Goal: Entertainment & Leisure: Consume media (video, audio)

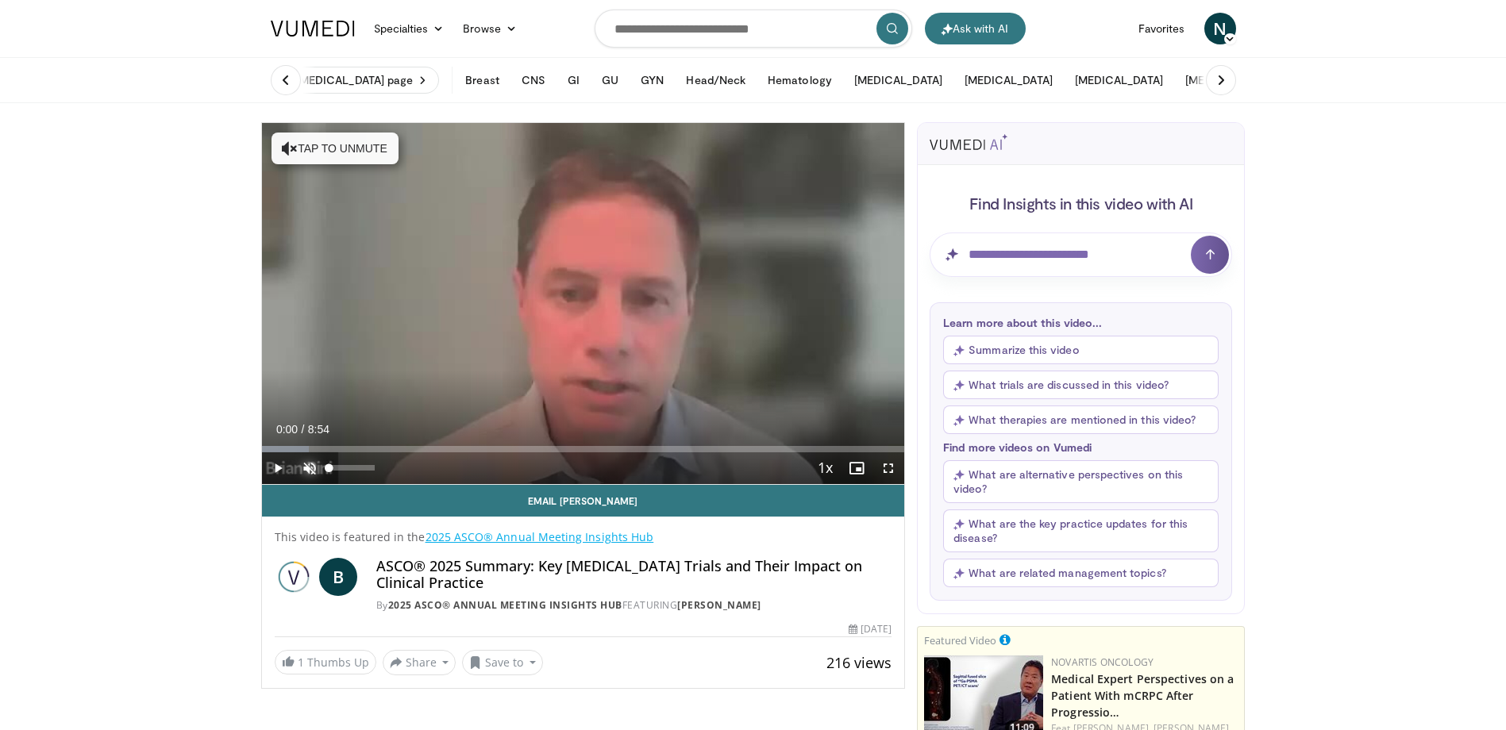
click at [304, 462] on span "Video Player" at bounding box center [310, 469] width 32 height 32
click at [283, 464] on span "Video Player" at bounding box center [278, 469] width 32 height 32
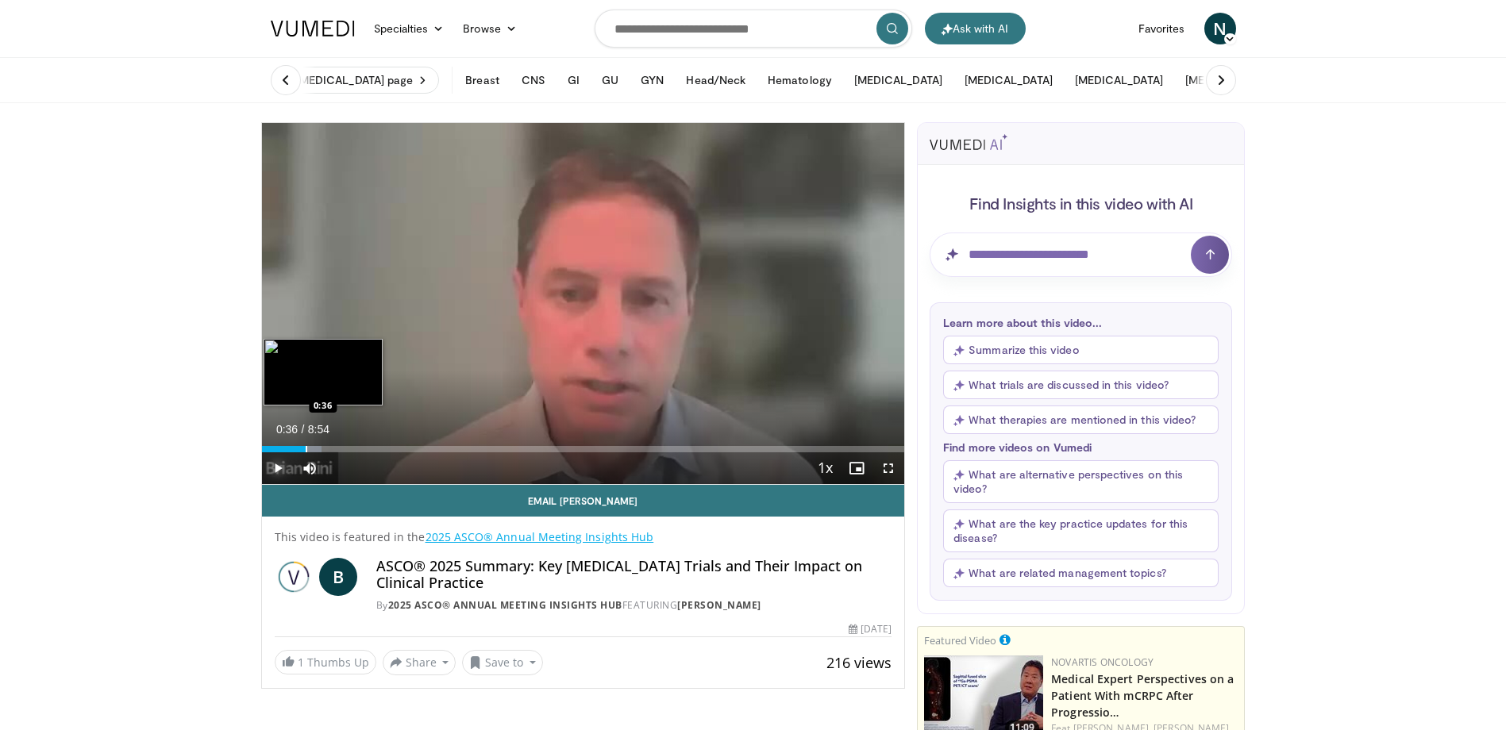
click at [306, 448] on div "Progress Bar" at bounding box center [307, 449] width 2 height 6
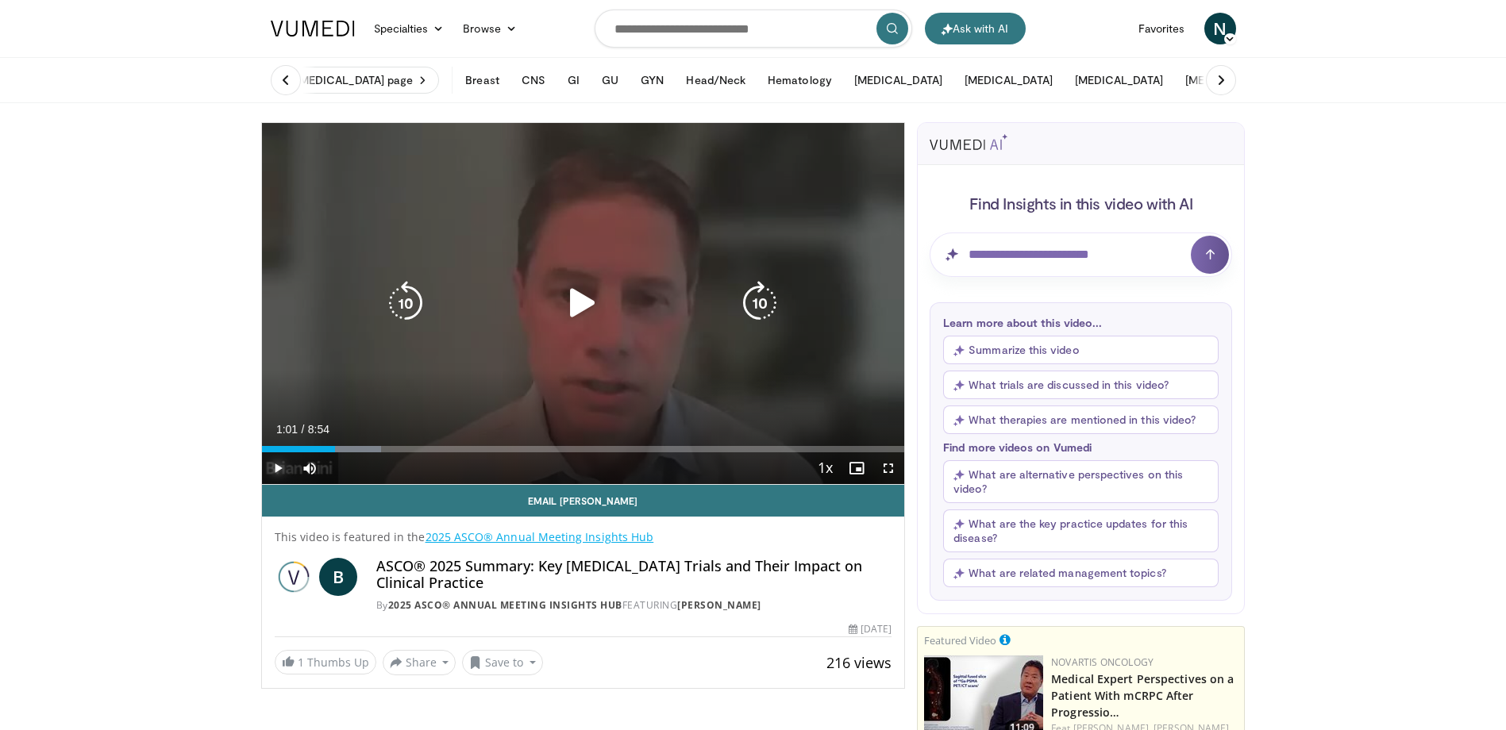
click at [336, 451] on div "Progress Bar" at bounding box center [327, 449] width 110 height 6
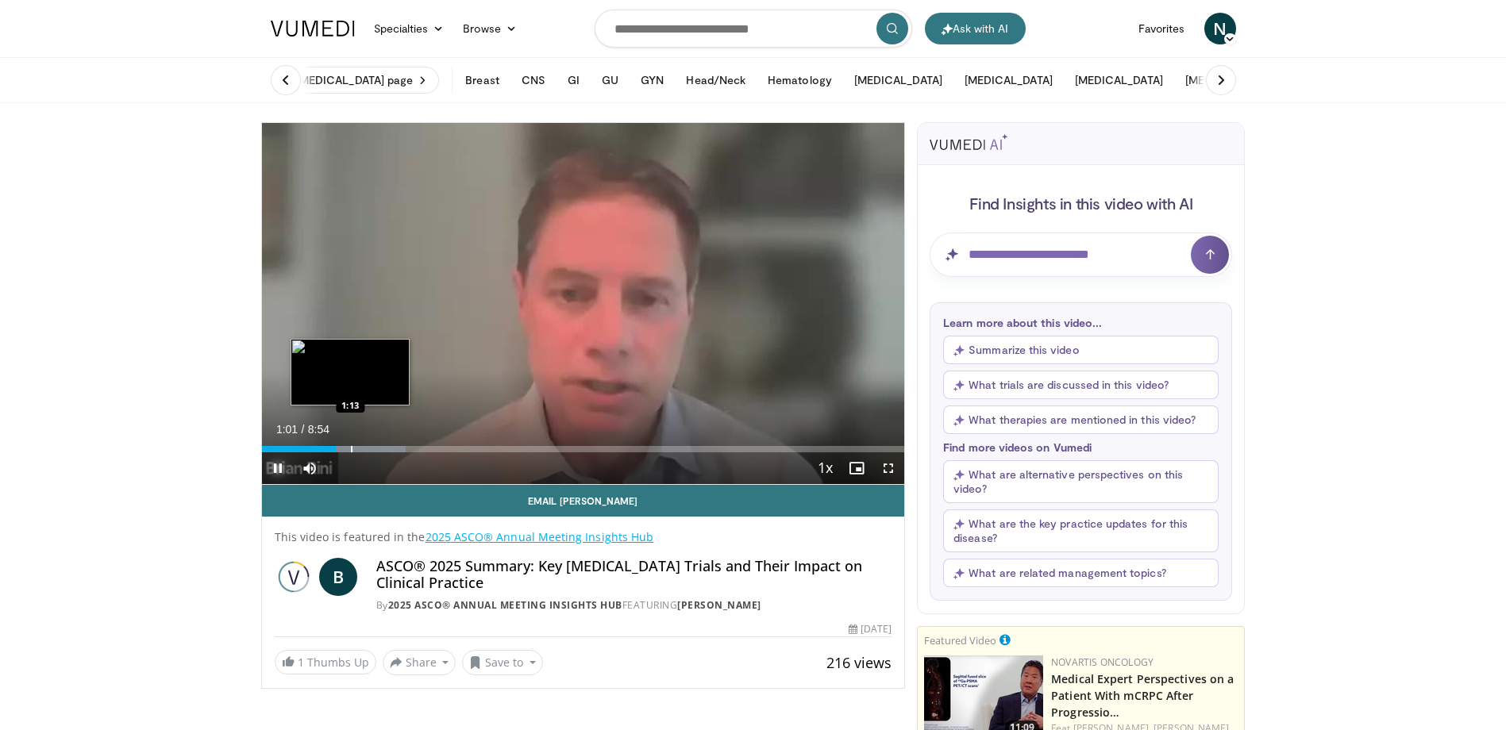
click at [353, 447] on div "Progress Bar" at bounding box center [352, 449] width 2 height 6
click at [379, 444] on div "Loaded : 27.83% 1:21 1:36" at bounding box center [583, 444] width 643 height 15
click at [409, 446] on div "Progress Bar" at bounding box center [410, 449] width 2 height 6
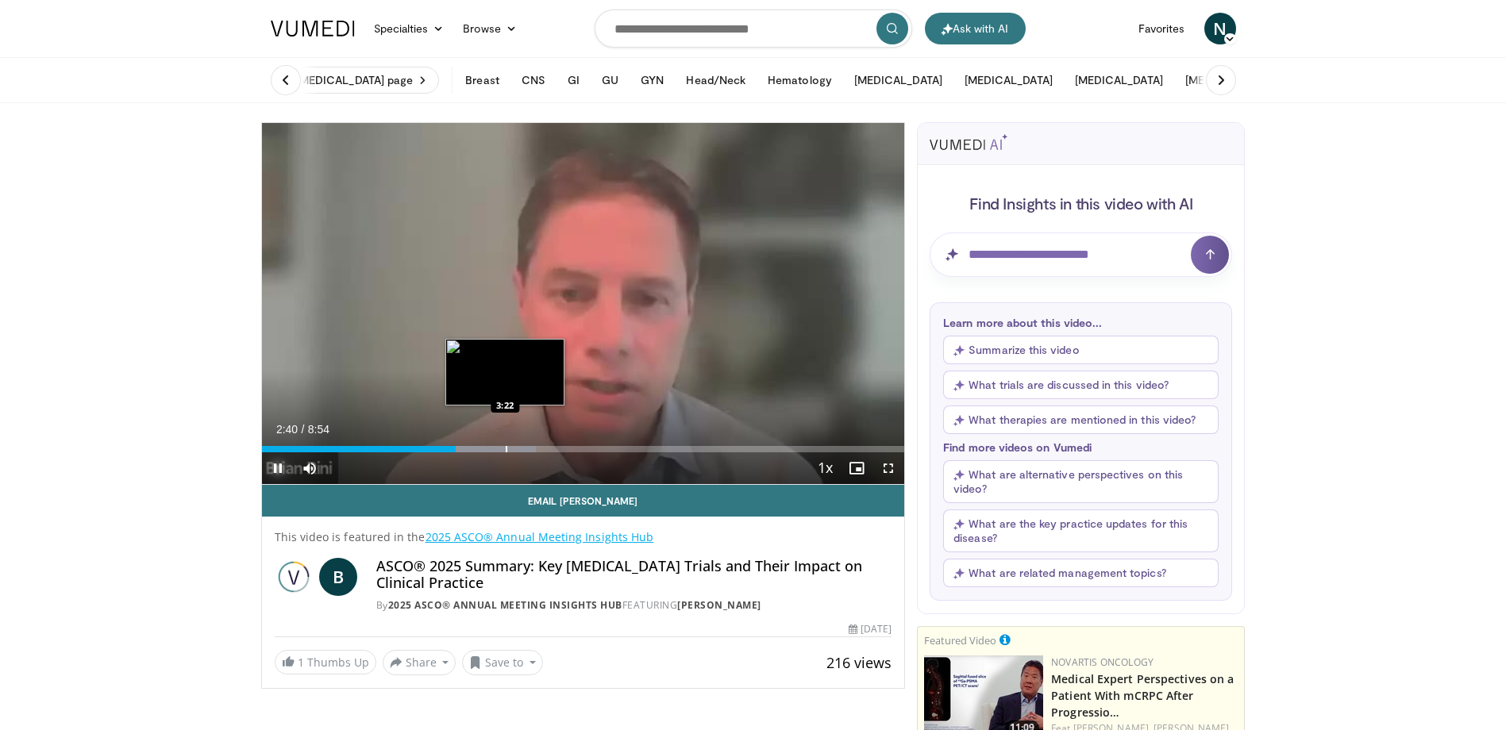
click at [500, 449] on div "Loaded : 42.69% 2:41 3:22" at bounding box center [583, 449] width 643 height 6
click at [528, 449] on div "Progress Bar" at bounding box center [529, 449] width 2 height 6
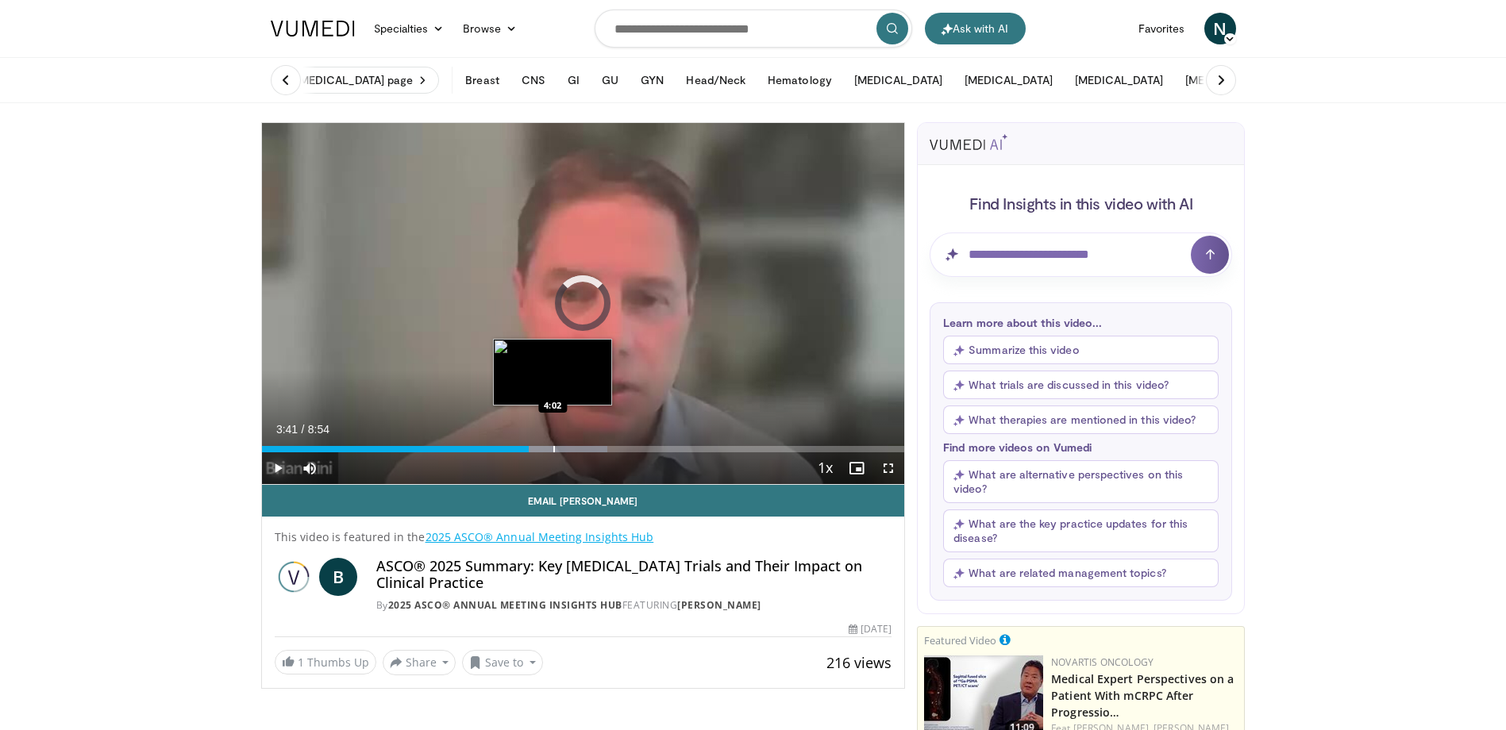
click at [553, 449] on div "Progress Bar" at bounding box center [554, 449] width 2 height 6
click at [576, 449] on div "Progress Bar" at bounding box center [577, 449] width 2 height 6
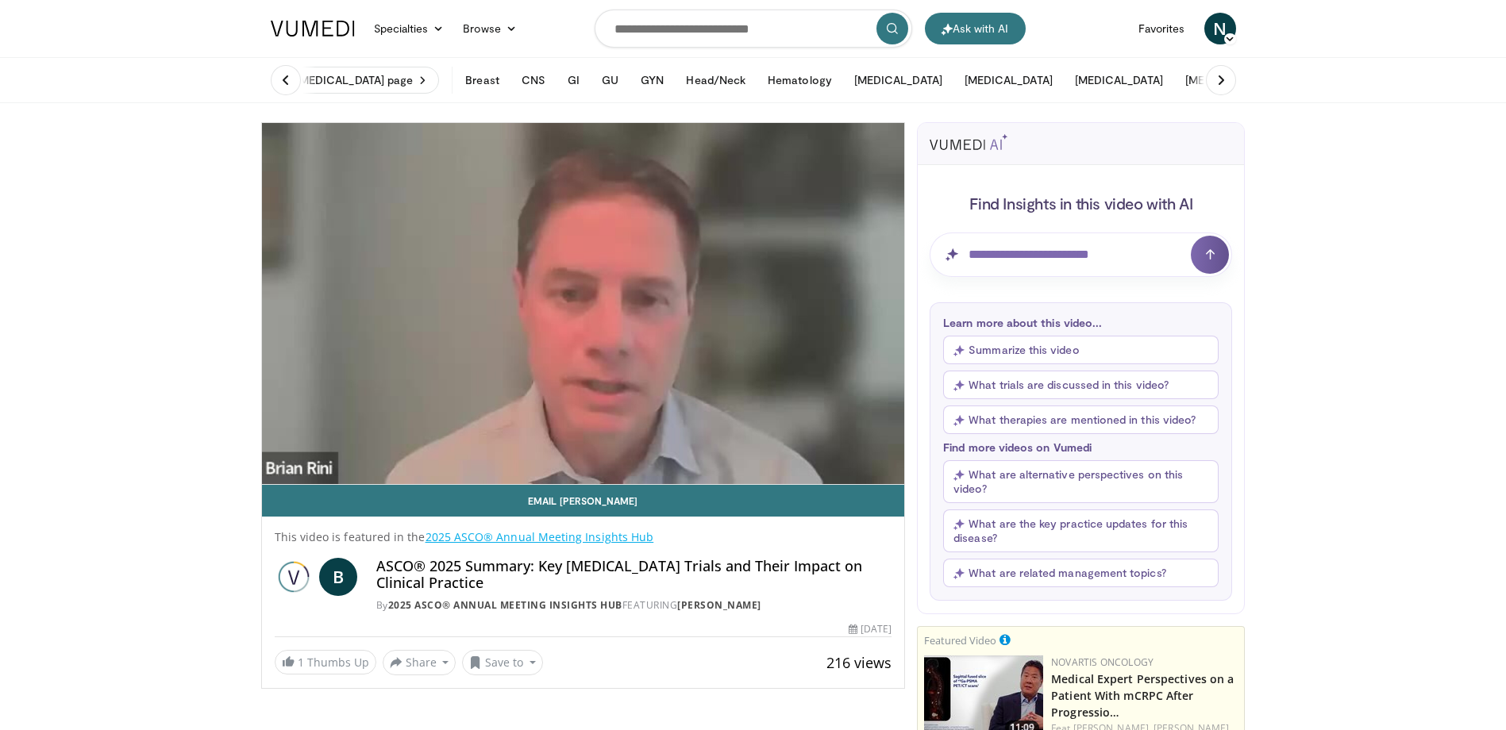
click at [606, 449] on video-js "**********" at bounding box center [583, 304] width 643 height 362
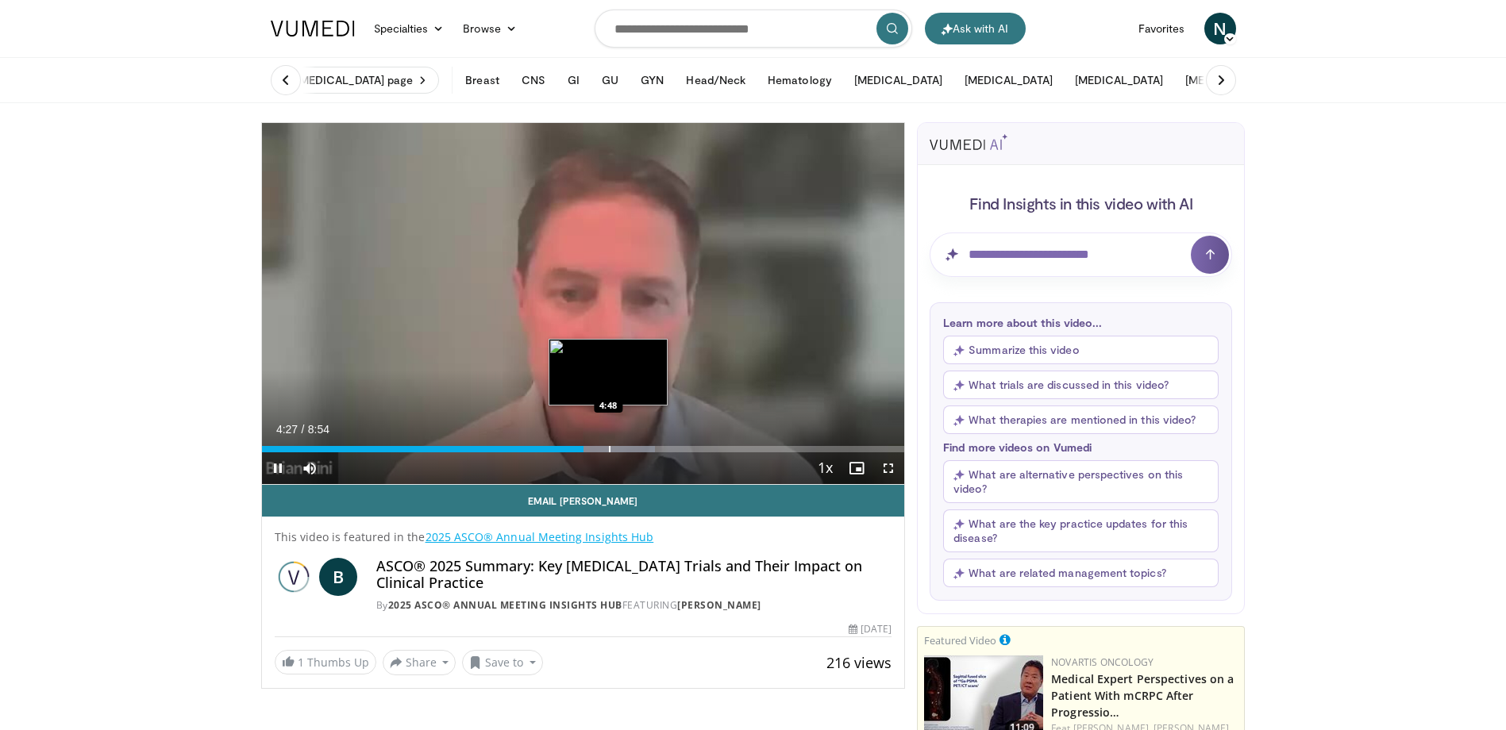
click at [609, 449] on div "Progress Bar" at bounding box center [610, 449] width 2 height 6
click at [631, 449] on div "Progress Bar" at bounding box center [632, 449] width 2 height 6
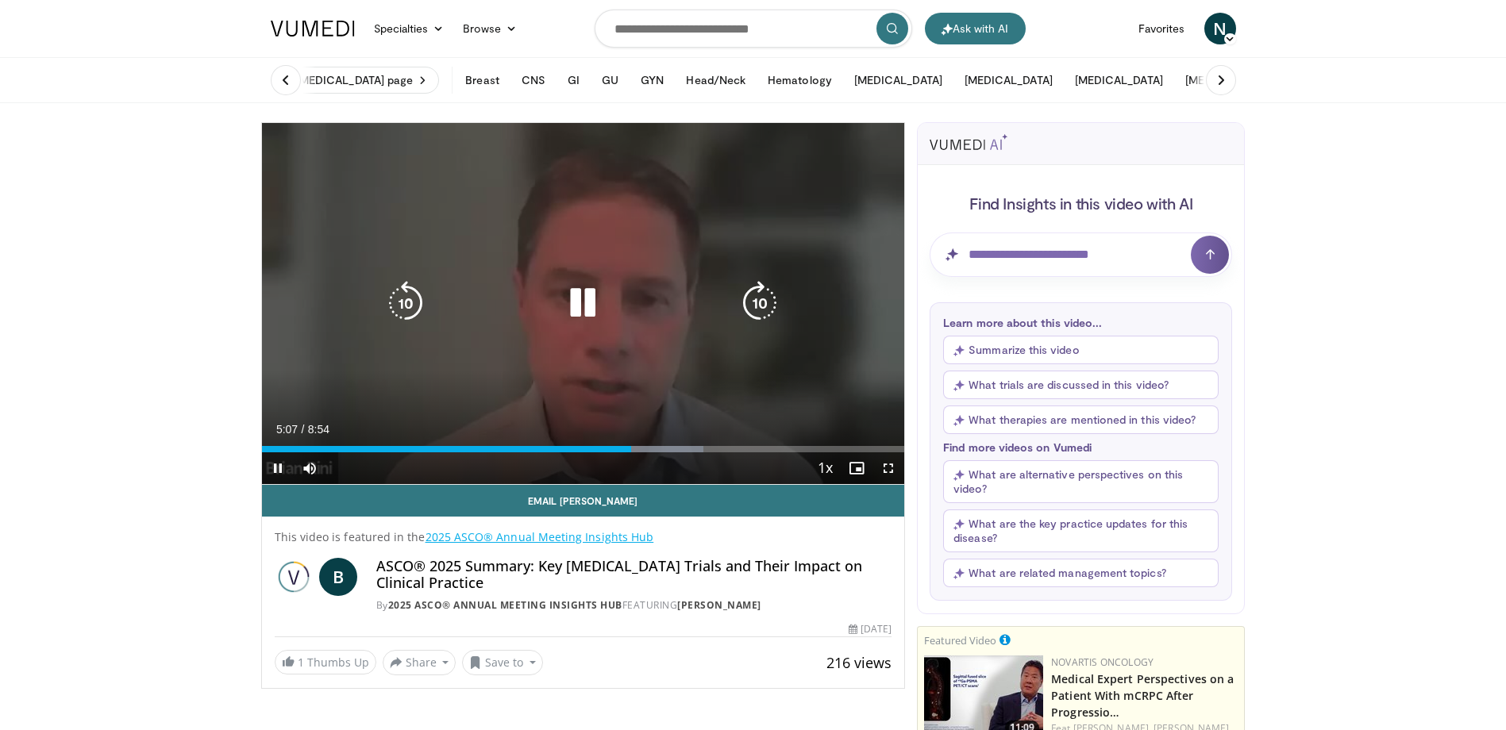
click at [655, 449] on div "Progress Bar" at bounding box center [649, 449] width 107 height 6
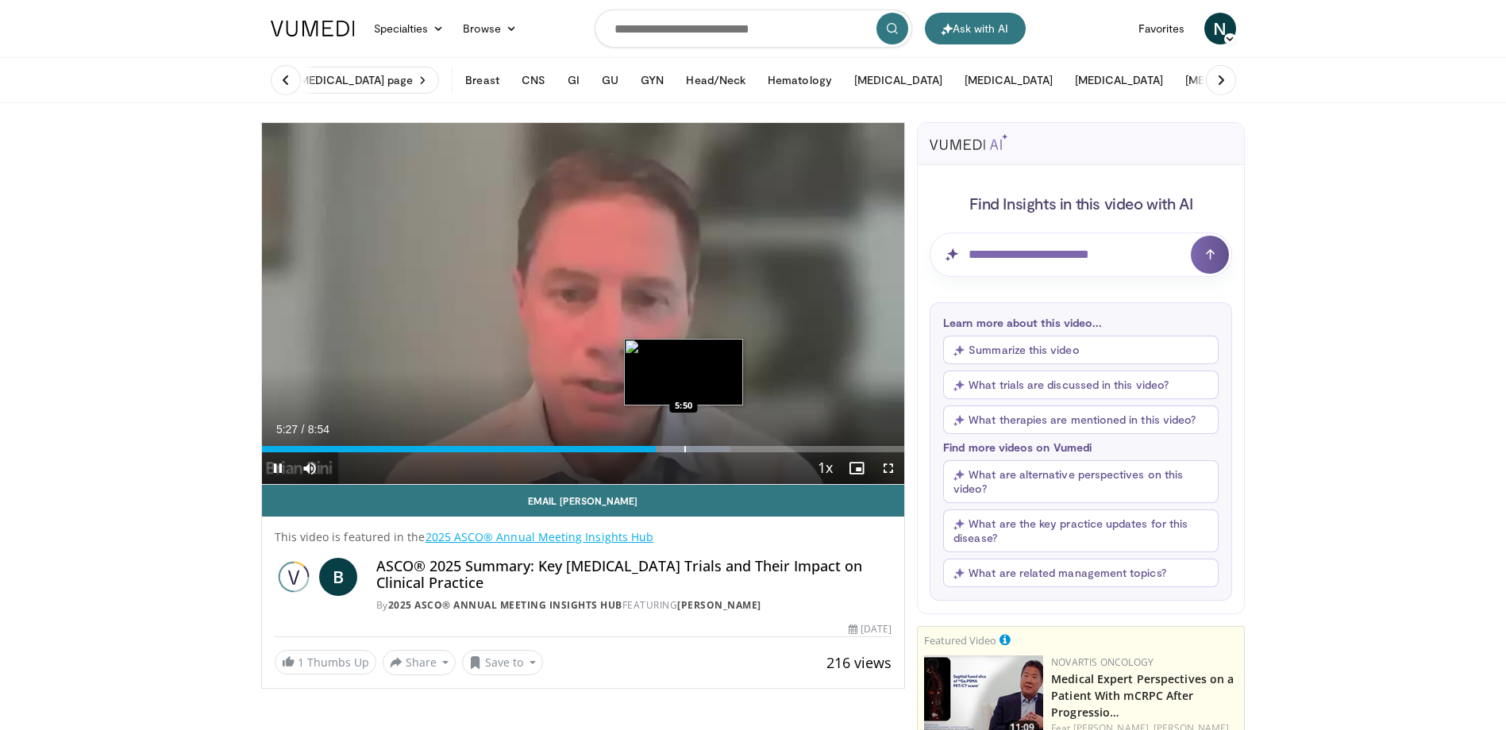
click at [684, 450] on div "Progress Bar" at bounding box center [685, 449] width 2 height 6
click at [715, 452] on div "Progress Bar" at bounding box center [716, 449] width 2 height 6
